Goal: Information Seeking & Learning: Learn about a topic

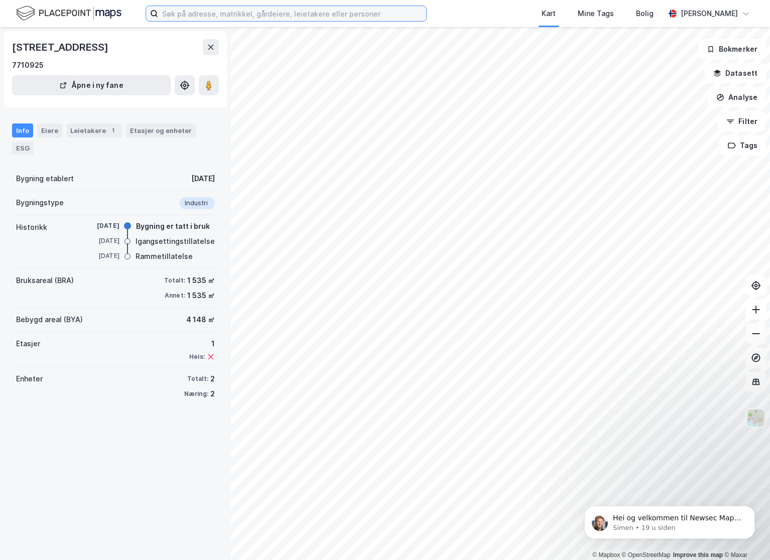
click at [224, 17] on input at bounding box center [292, 13] width 268 height 15
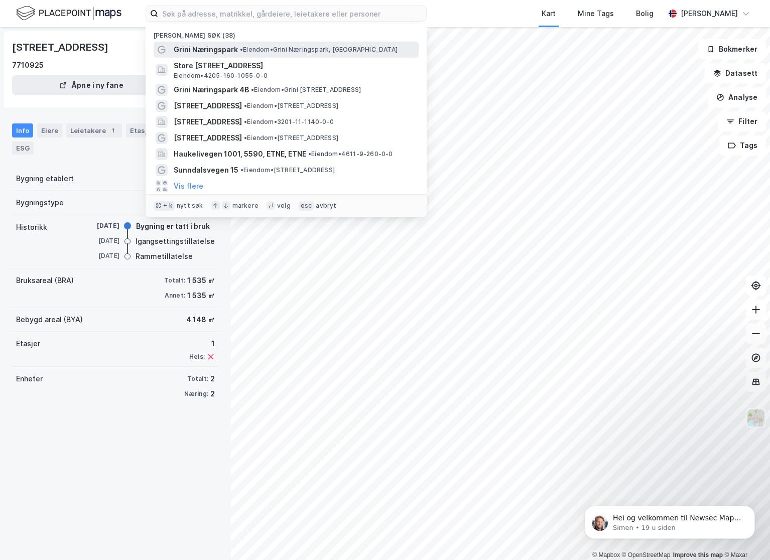
click at [216, 49] on span "Grini Næringspark" at bounding box center [206, 50] width 64 height 12
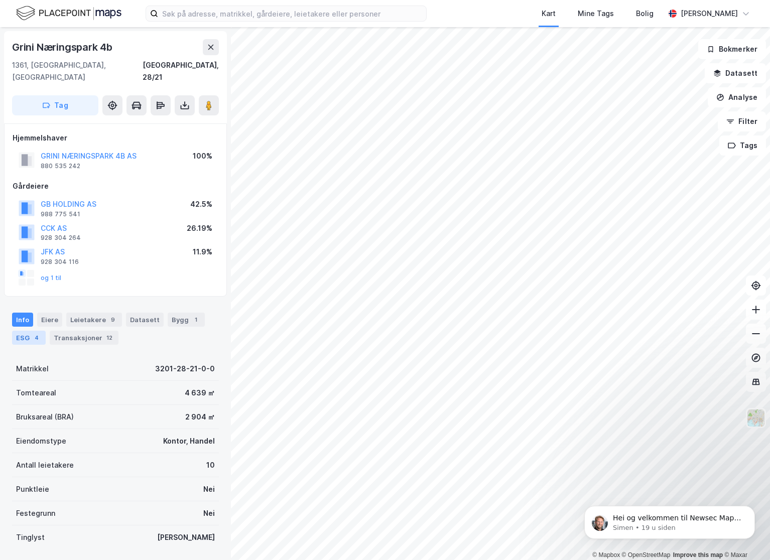
click at [28, 331] on div "ESG 4" at bounding box center [29, 338] width 34 height 14
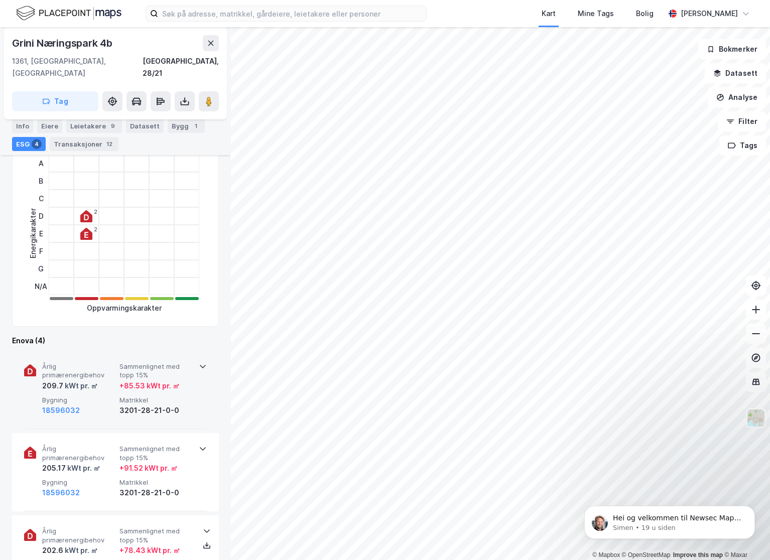
scroll to position [254, 0]
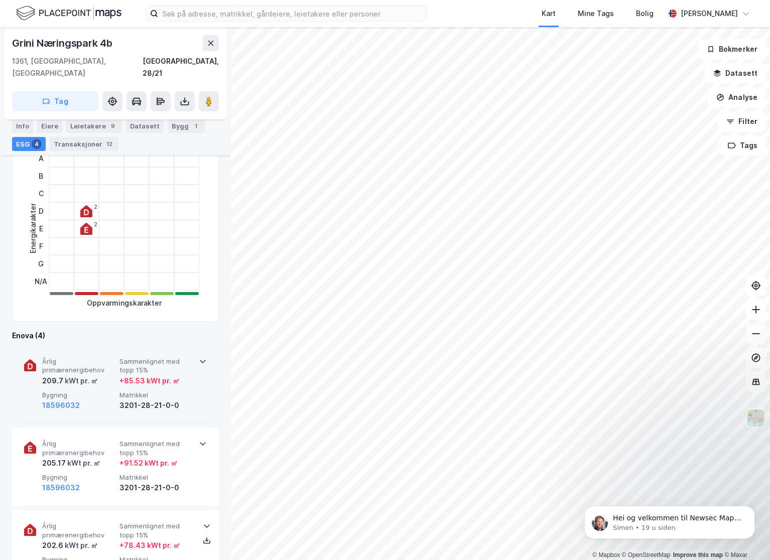
click at [204, 357] on icon at bounding box center [203, 361] width 8 height 8
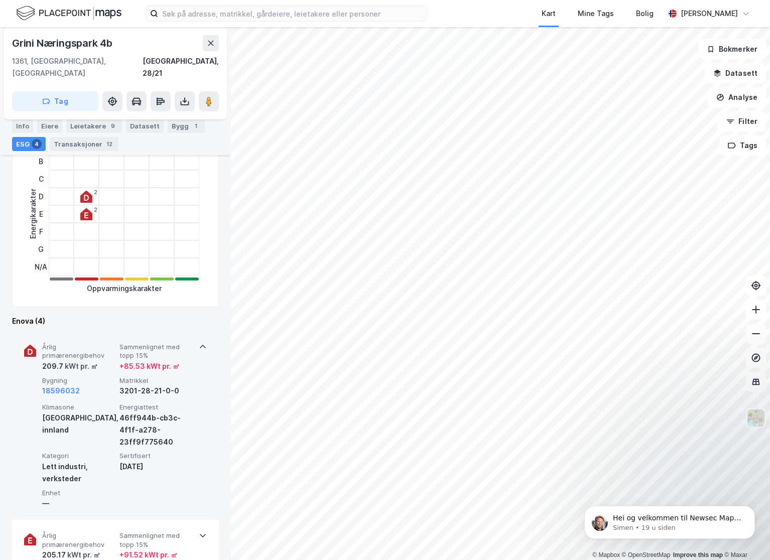
scroll to position [270, 0]
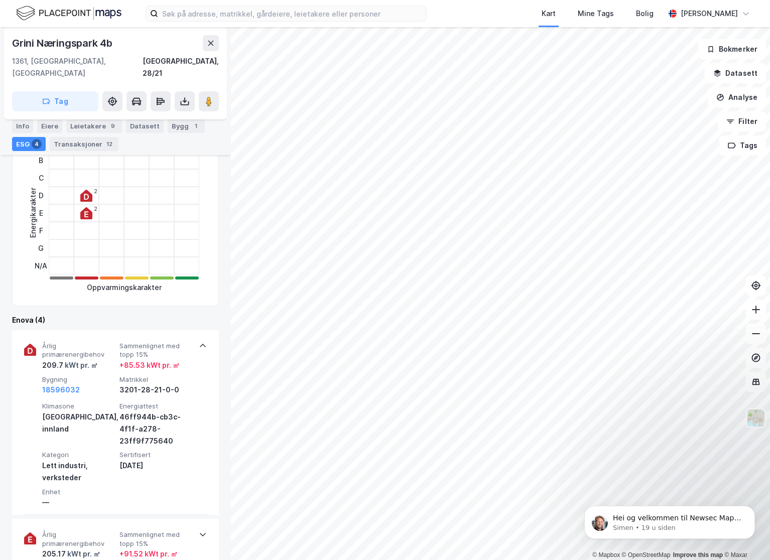
click at [202, 342] on icon at bounding box center [203, 346] width 8 height 8
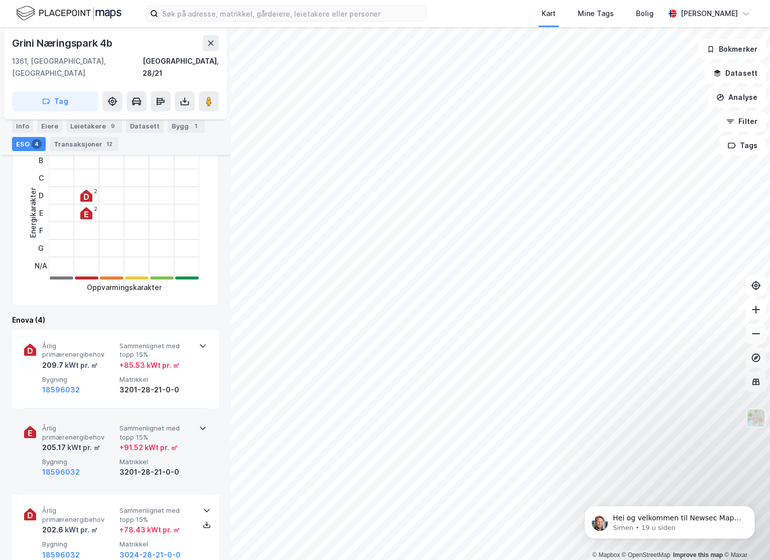
scroll to position [407, 0]
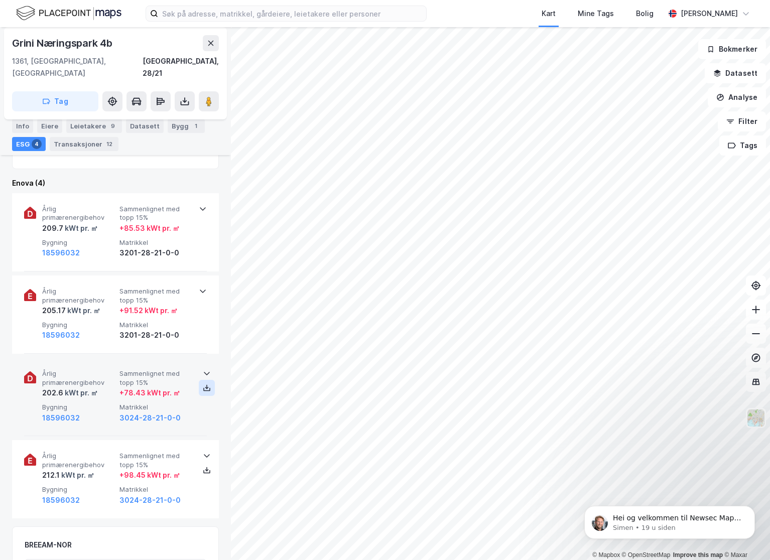
click at [206, 384] on icon at bounding box center [207, 388] width 8 height 8
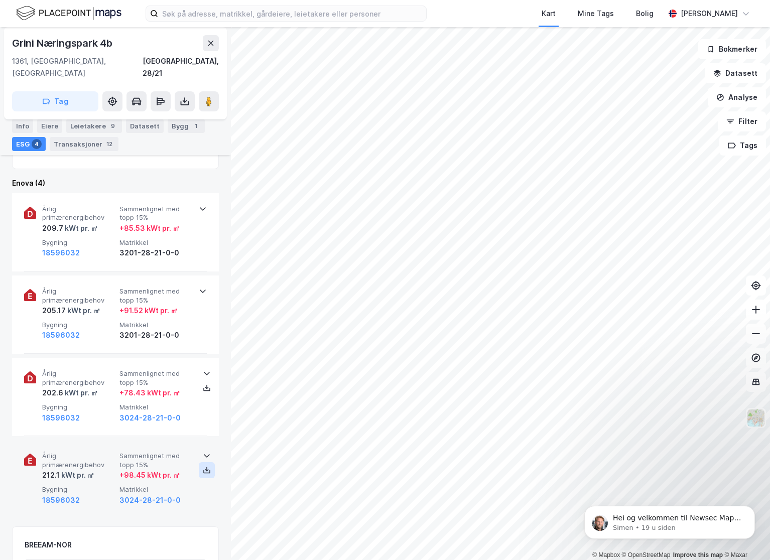
click at [207, 470] on icon at bounding box center [206, 472] width 7 height 4
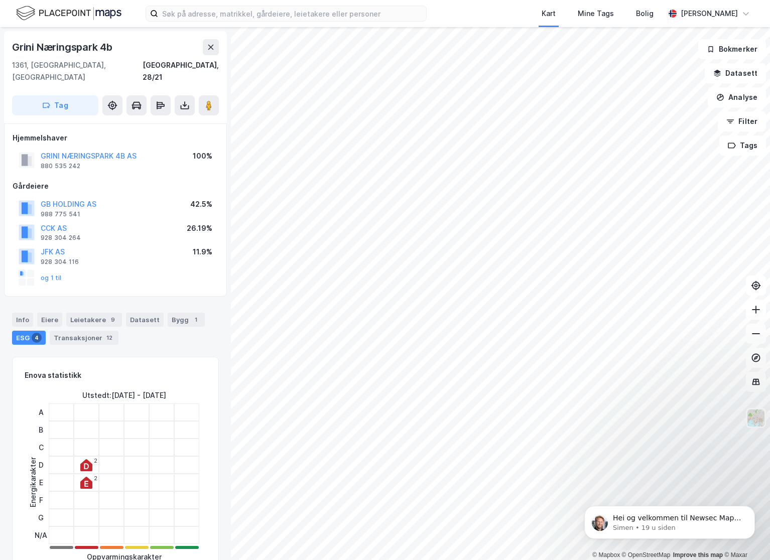
scroll to position [0, 0]
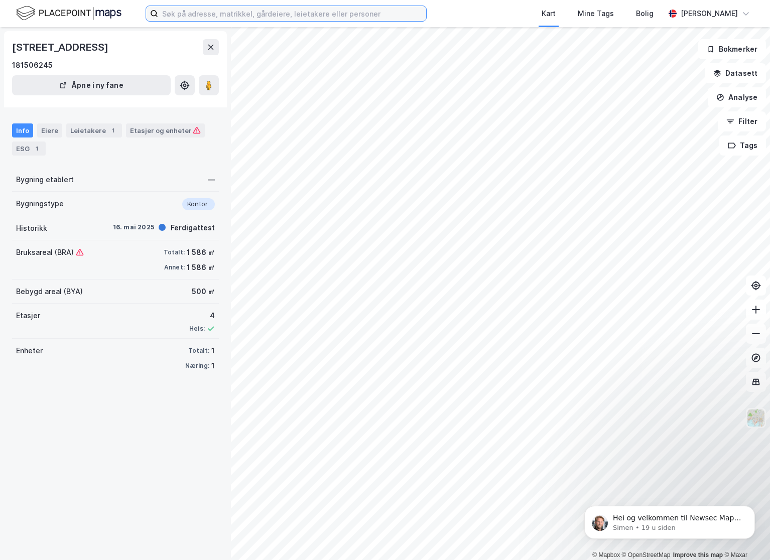
click at [247, 14] on input at bounding box center [292, 13] width 268 height 15
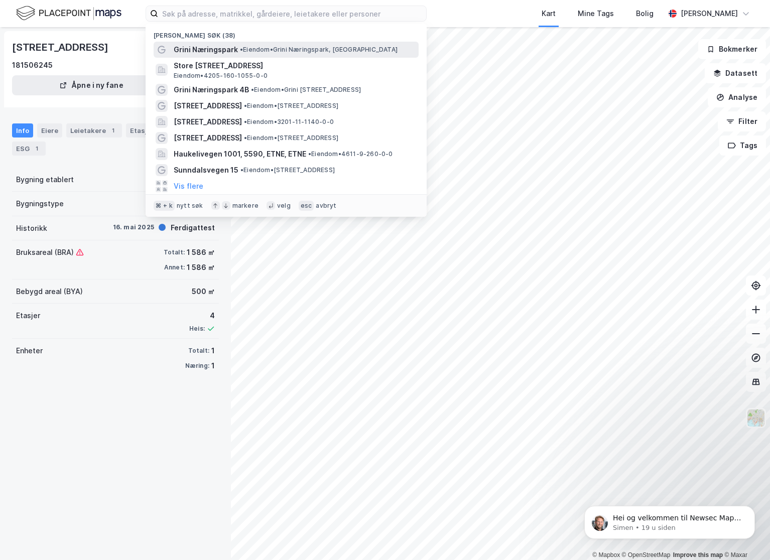
click at [219, 45] on span "Grini Næringspark" at bounding box center [206, 50] width 64 height 12
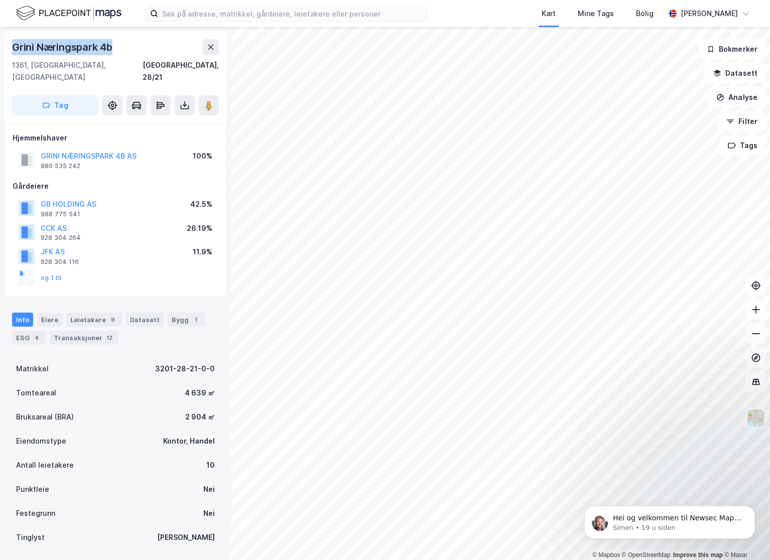
drag, startPoint x: 26, startPoint y: 48, endPoint x: 116, endPoint y: 48, distance: 90.3
click at [116, 48] on div "Grini Næringspark 4b" at bounding box center [115, 47] width 207 height 16
